Goal: Information Seeking & Learning: Learn about a topic

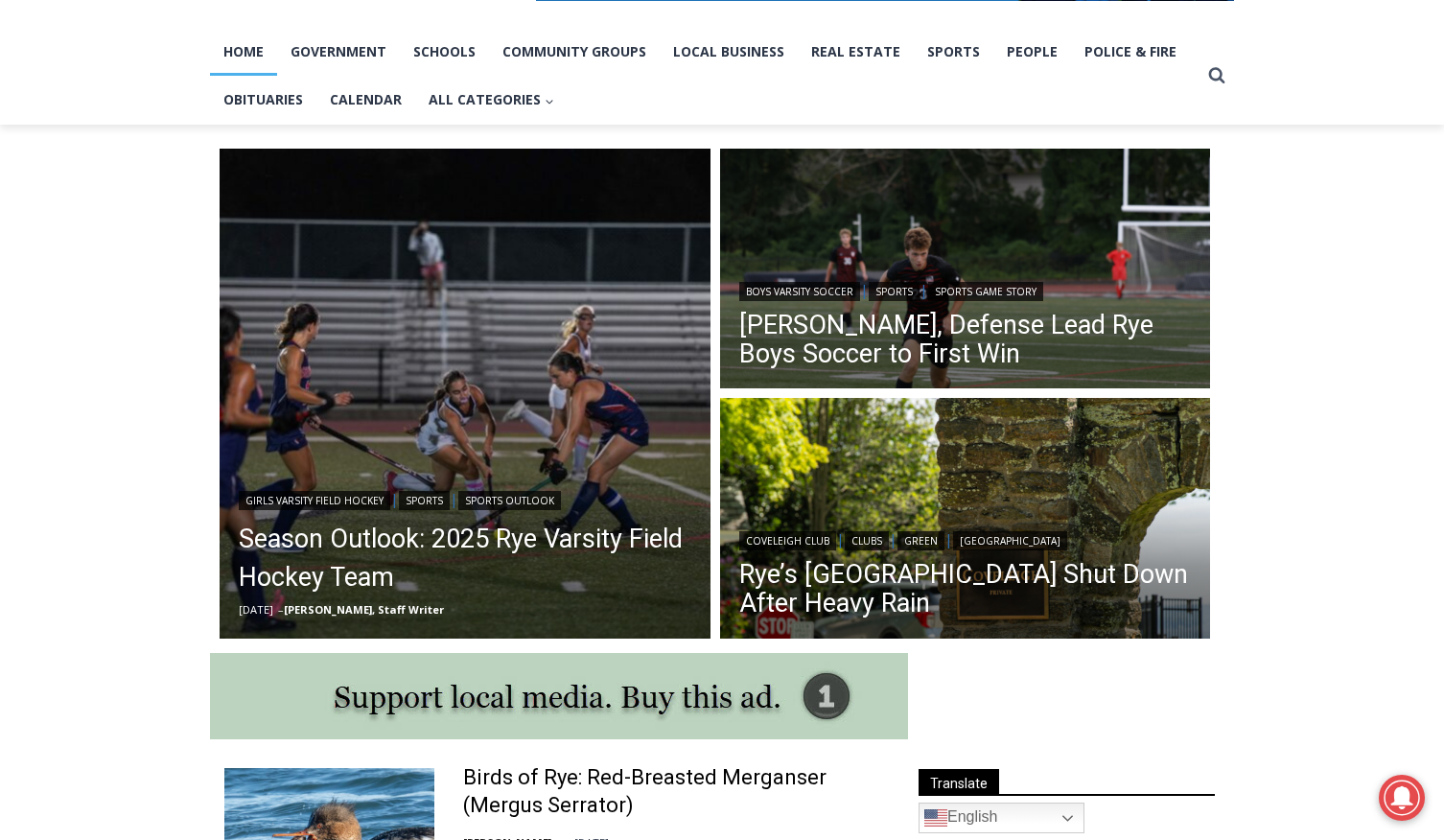
scroll to position [413, 0]
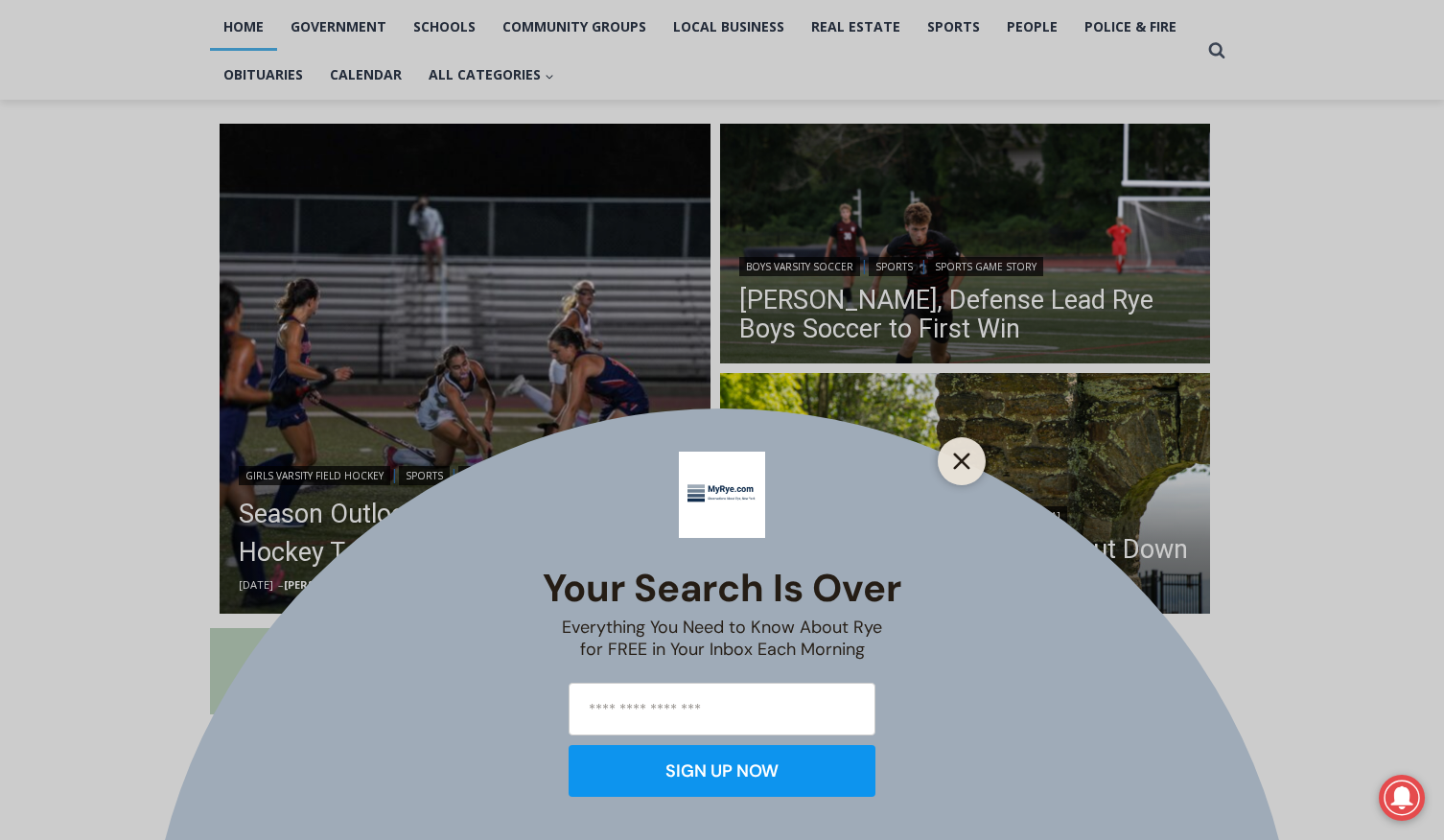
click at [965, 461] on icon "Close" at bounding box center [961, 460] width 17 height 17
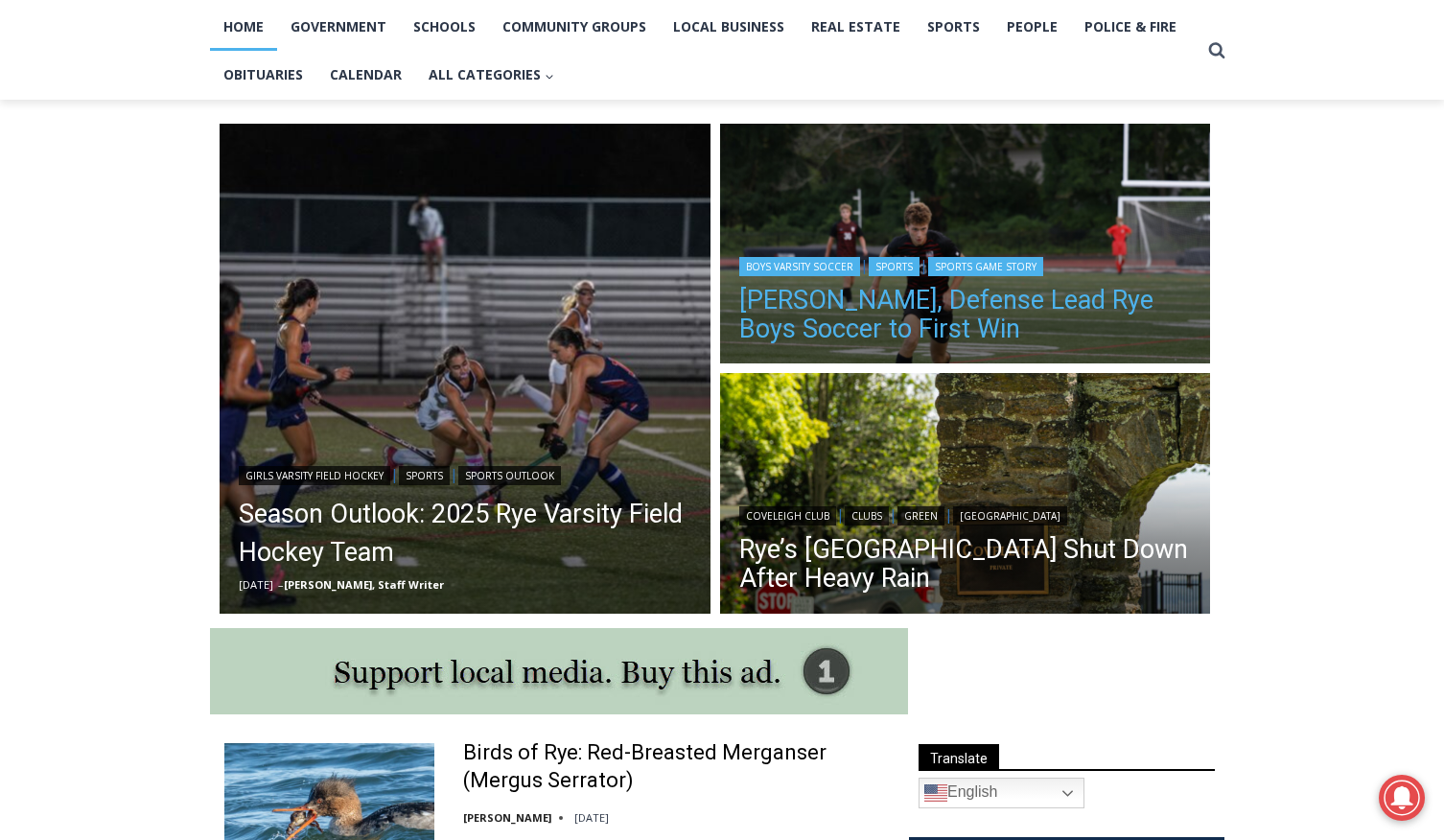
click at [795, 304] on link "Cox, Defense Lead Rye Boys Soccer to First Win" at bounding box center [965, 315] width 452 height 57
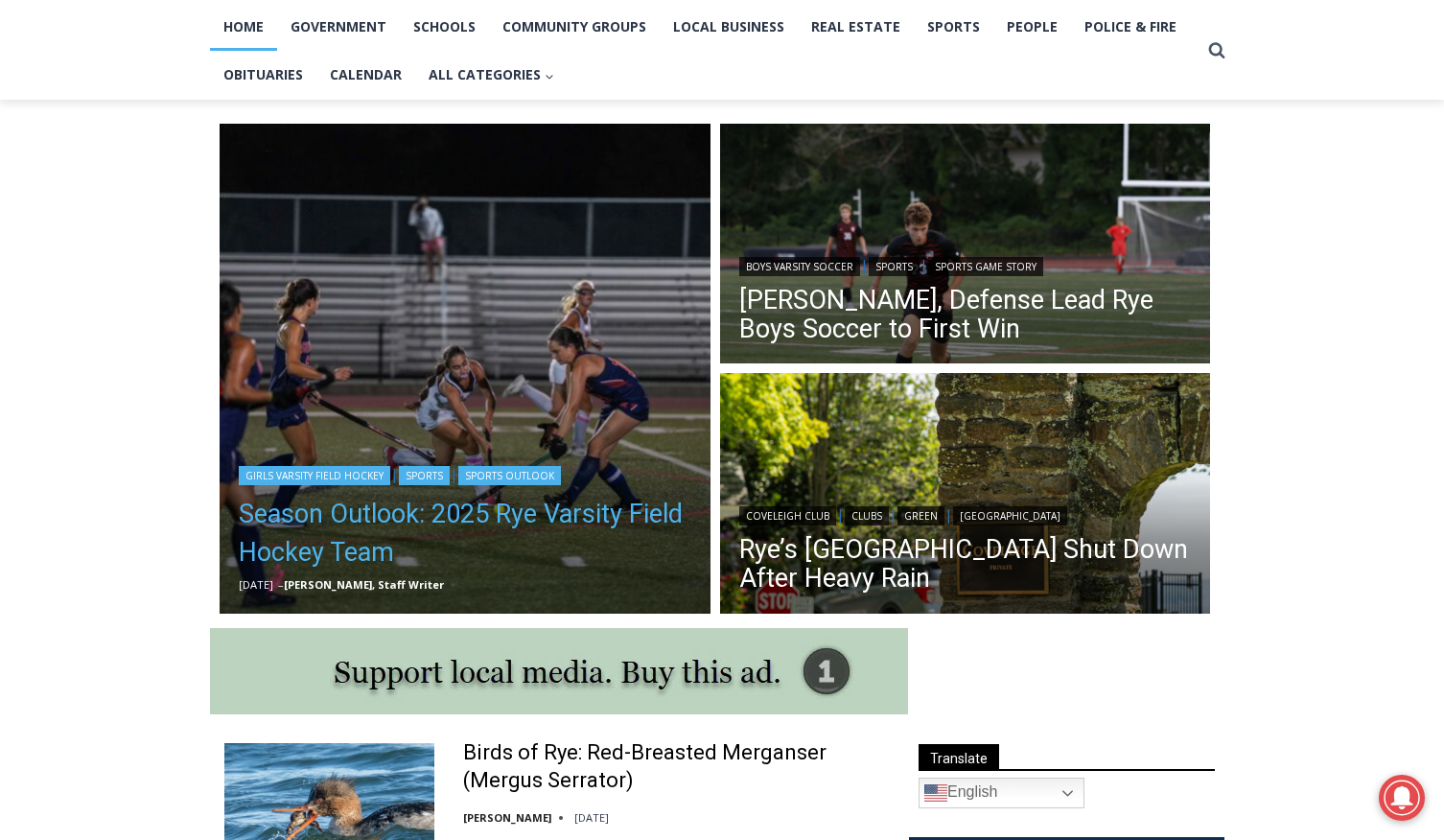
click at [312, 513] on link "Season Outlook: 2025 Rye Varsity Field Hockey Team" at bounding box center [464, 533] width 452 height 77
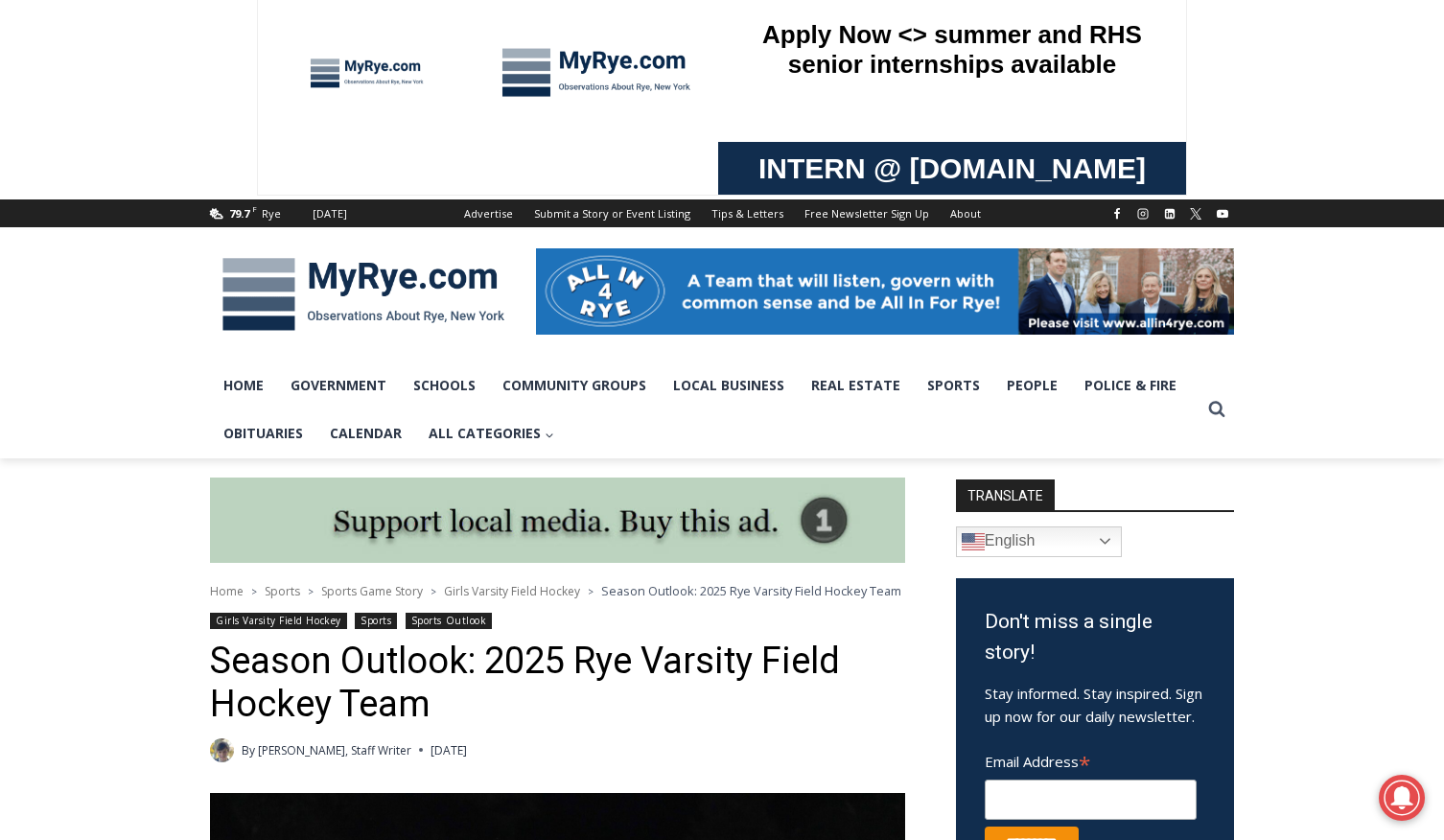
scroll to position [19, 0]
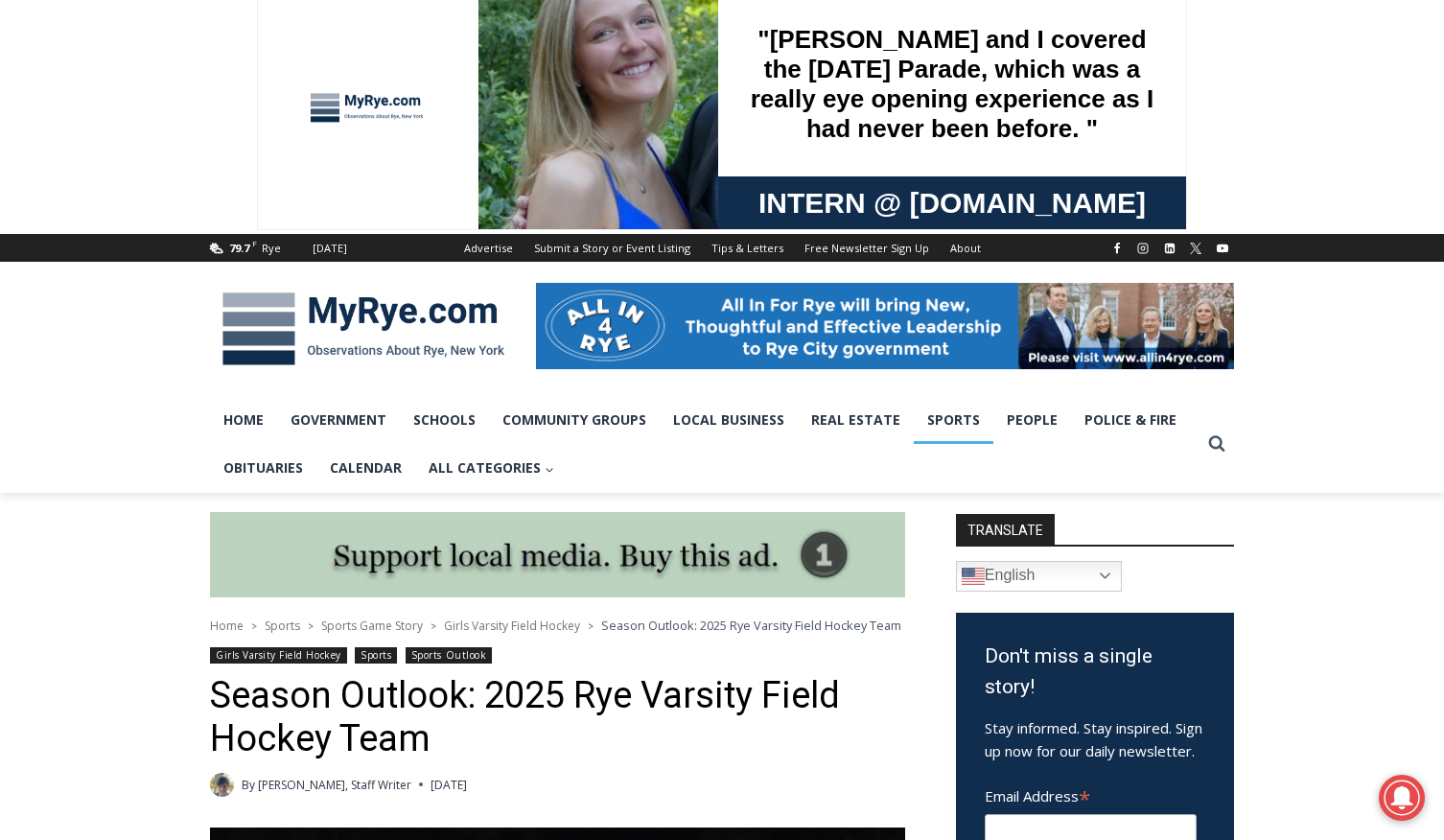
click at [946, 419] on link "Sports" at bounding box center [954, 420] width 79 height 47
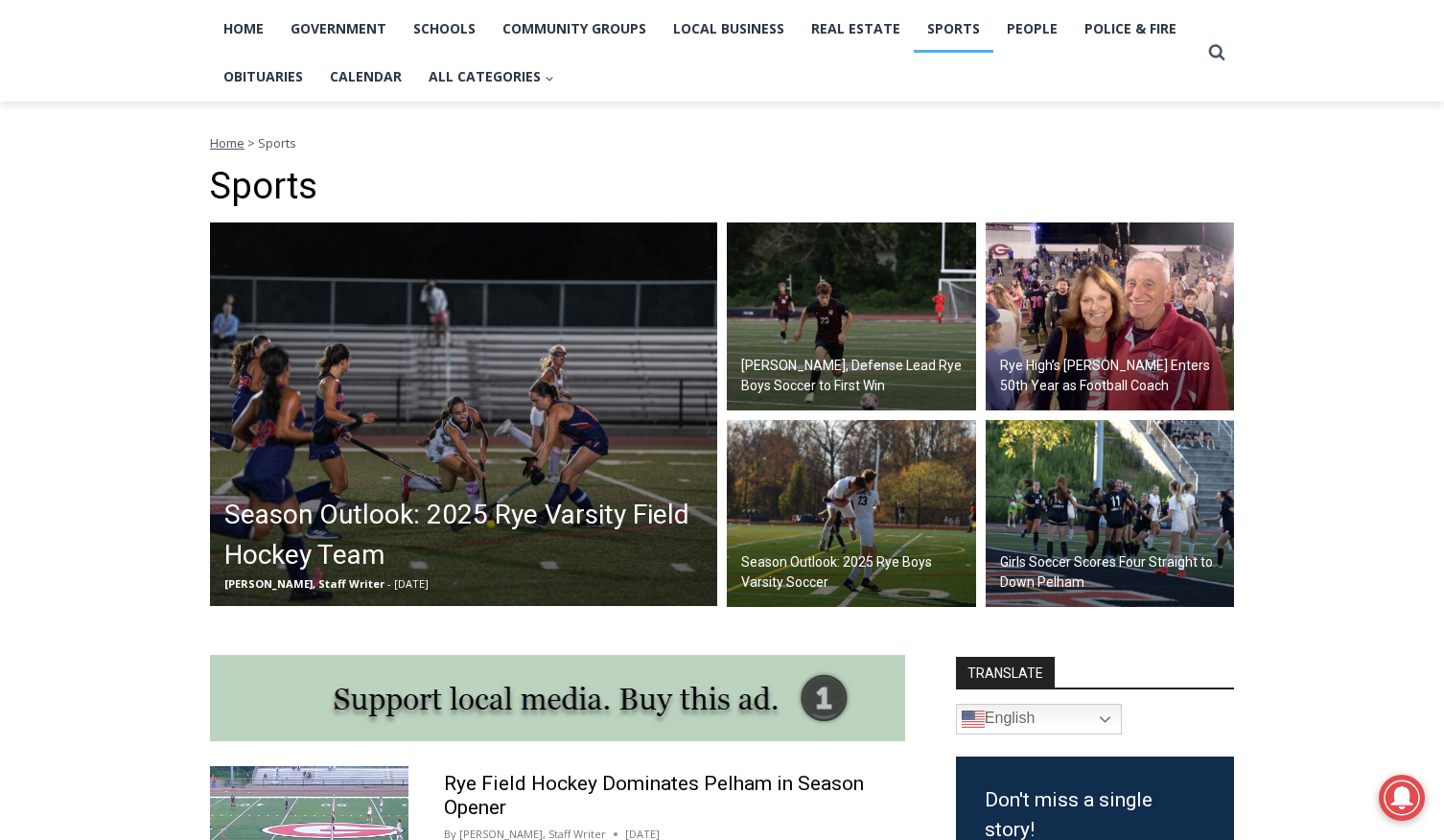
scroll to position [420, 0]
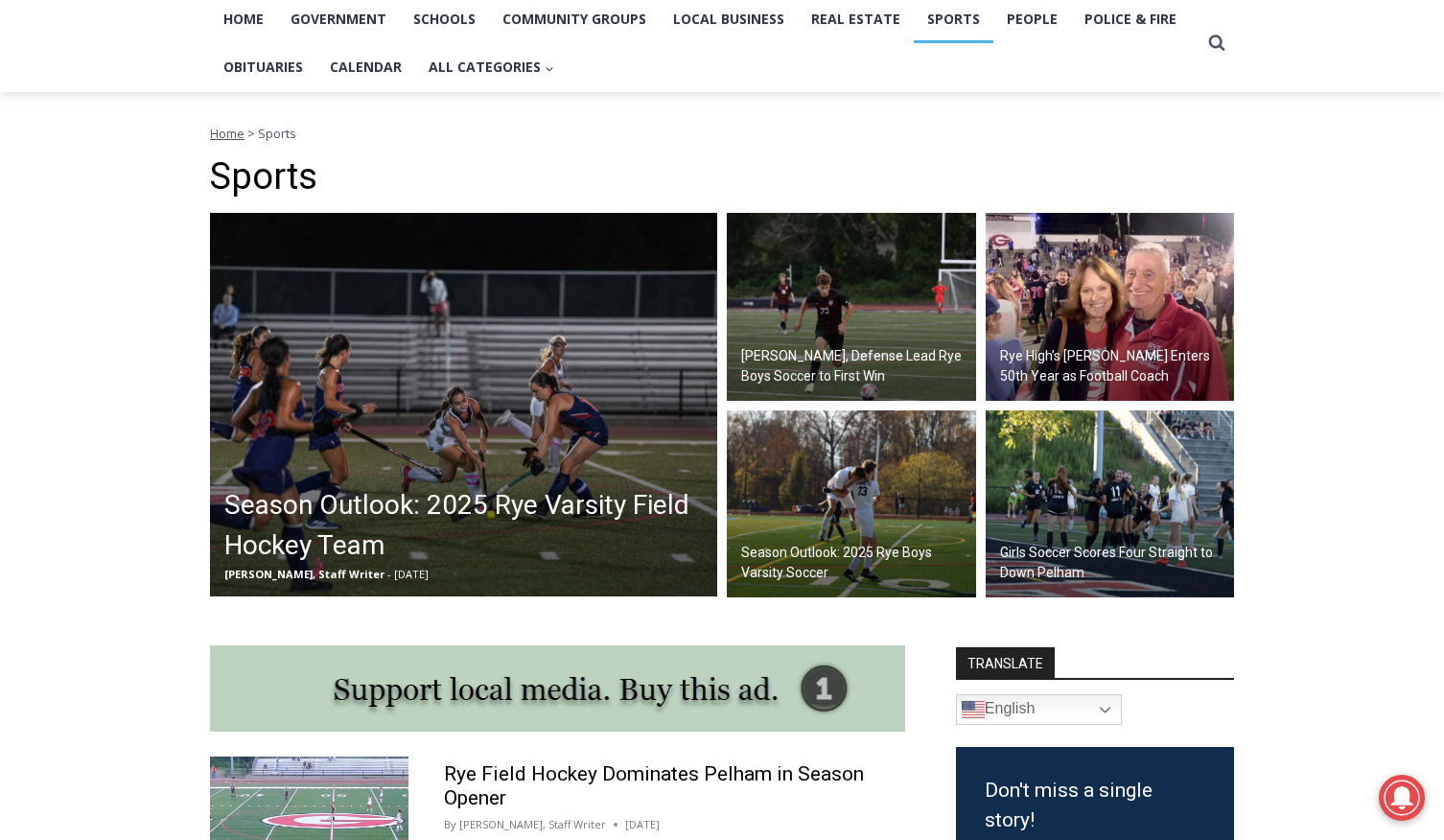
click at [1049, 351] on h2 "Rye High’s Dino Garr Enters 50th Year as Football Coach" at bounding box center [1115, 366] width 231 height 41
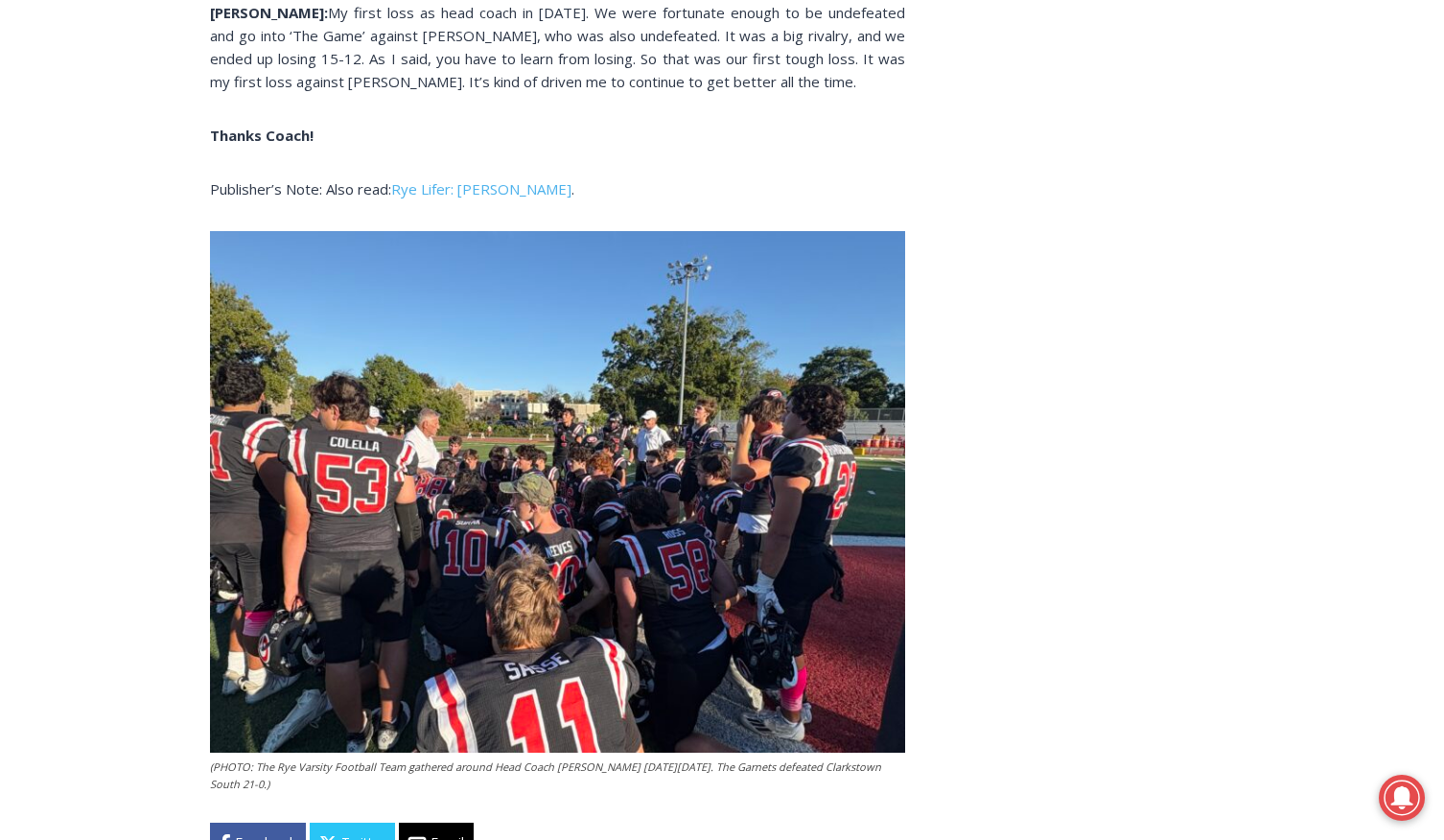
scroll to position [5793, 0]
